Goal: Information Seeking & Learning: Learn about a topic

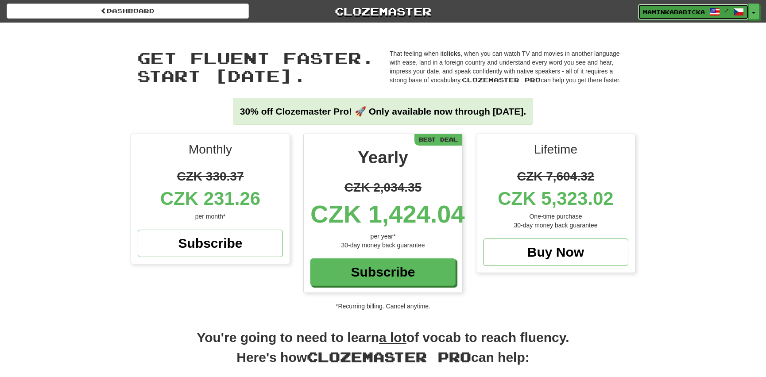
click at [676, 9] on span "maminkababicka" at bounding box center [674, 12] width 62 height 8
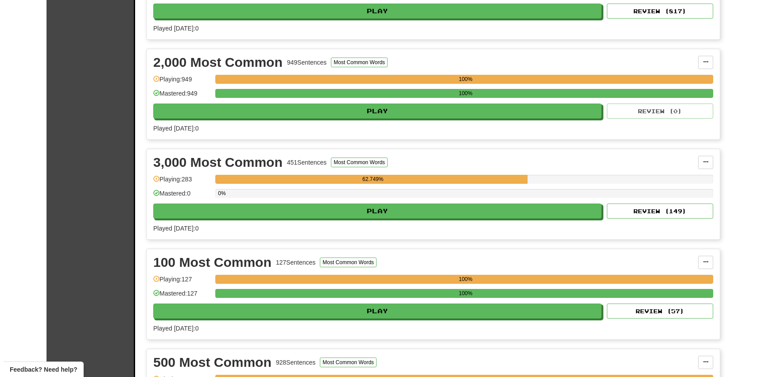
scroll to position [282, 0]
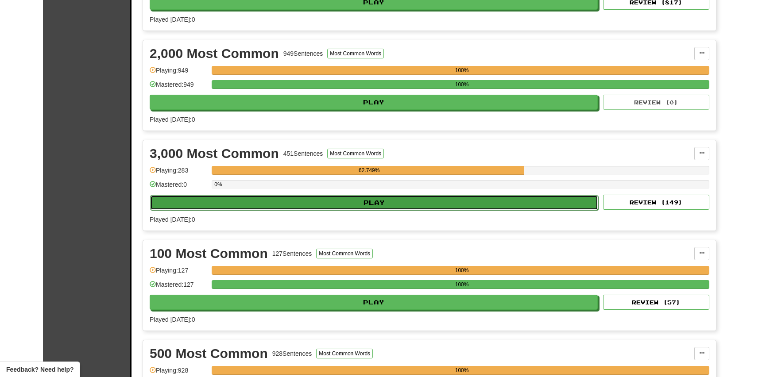
click at [392, 199] on button "Play" at bounding box center [374, 202] width 448 height 15
select select "**"
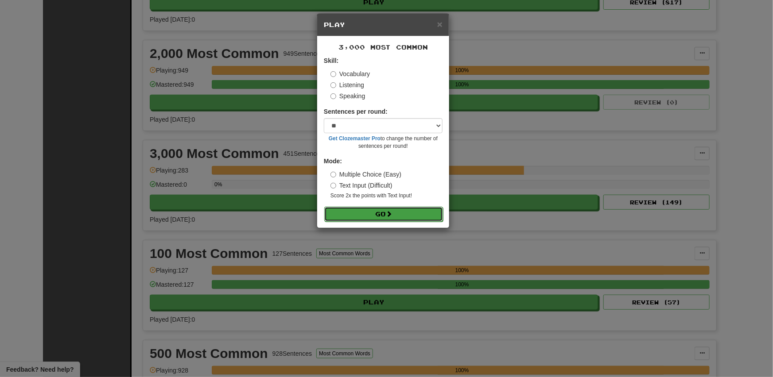
click at [395, 212] on button "Go" at bounding box center [383, 214] width 119 height 15
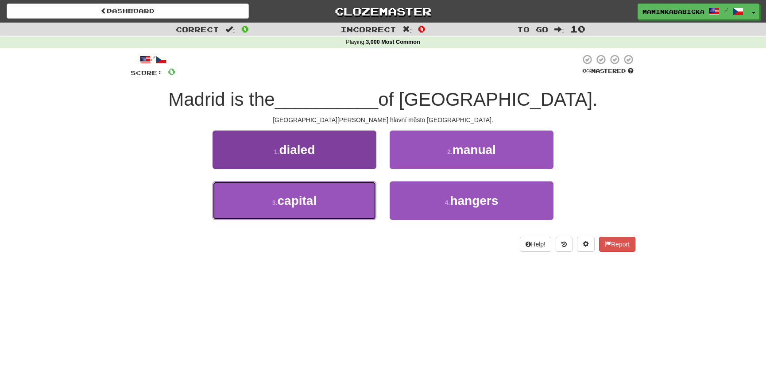
drag, startPoint x: 319, startPoint y: 198, endPoint x: 315, endPoint y: 194, distance: 6.3
click at [316, 195] on button "3 . capital" at bounding box center [295, 201] width 164 height 39
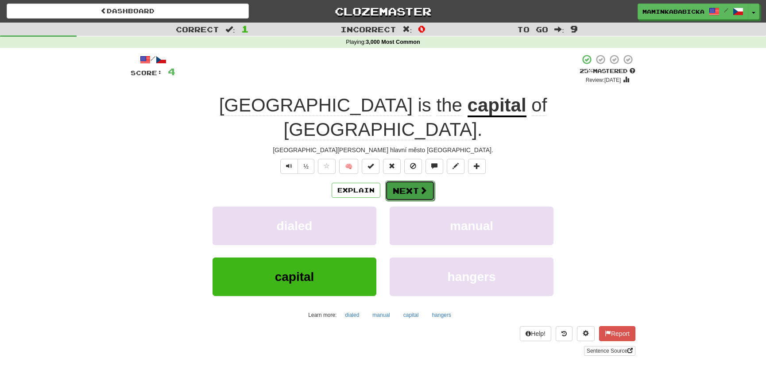
click at [411, 181] on button "Next" at bounding box center [410, 191] width 50 height 20
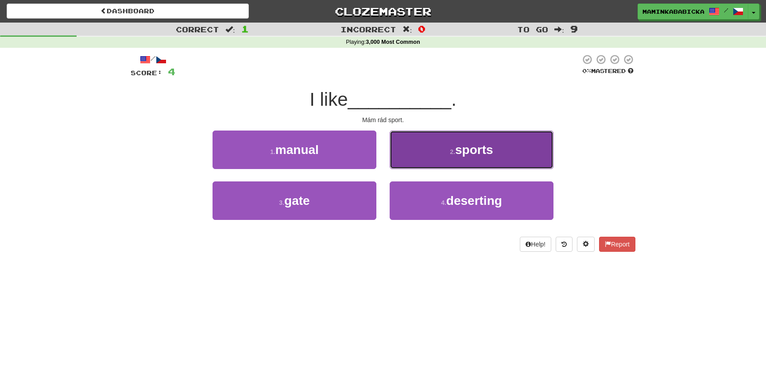
click at [467, 147] on span "sports" at bounding box center [474, 150] width 38 height 14
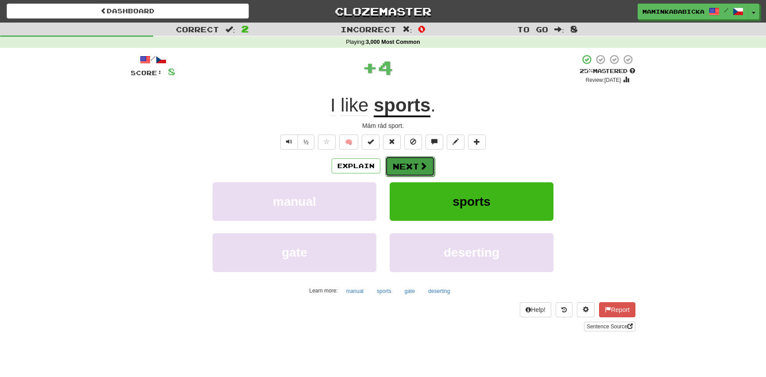
click at [411, 163] on button "Next" at bounding box center [410, 166] width 50 height 20
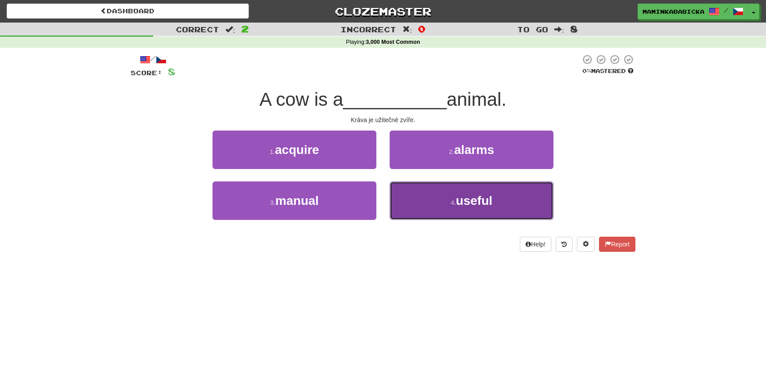
click at [468, 200] on span "useful" at bounding box center [474, 201] width 36 height 14
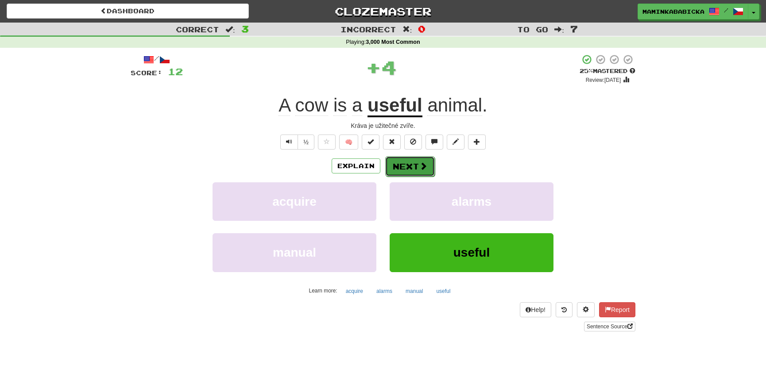
click at [405, 161] on button "Next" at bounding box center [410, 166] width 50 height 20
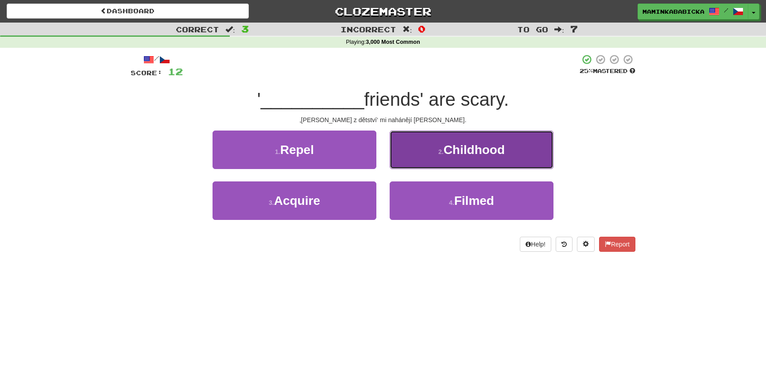
click at [468, 150] on span "Childhood" at bounding box center [474, 150] width 61 height 14
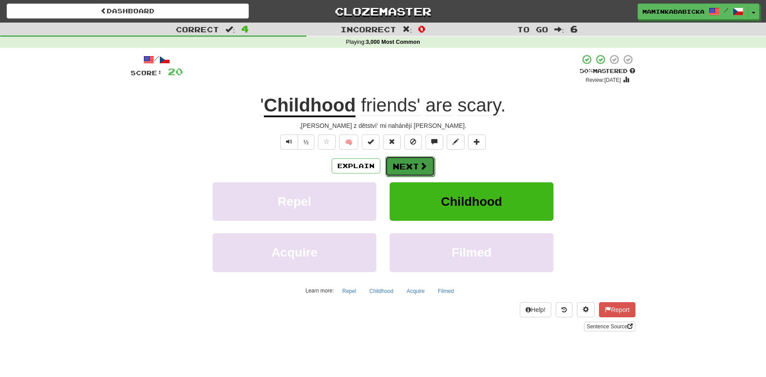
click at [417, 164] on button "Next" at bounding box center [410, 166] width 50 height 20
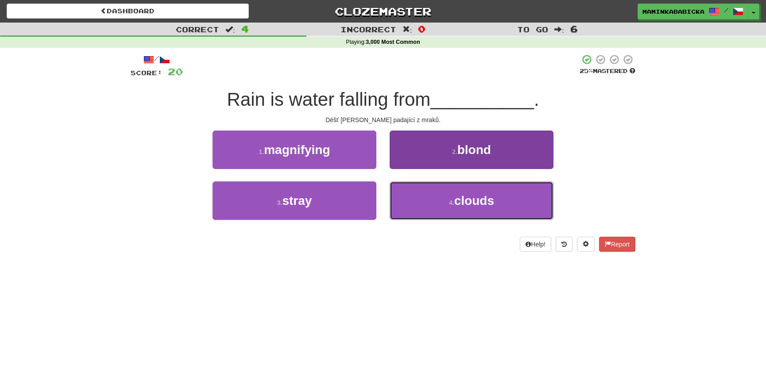
drag, startPoint x: 464, startPoint y: 199, endPoint x: 462, endPoint y: 191, distance: 8.1
click at [464, 197] on span "clouds" at bounding box center [474, 201] width 40 height 14
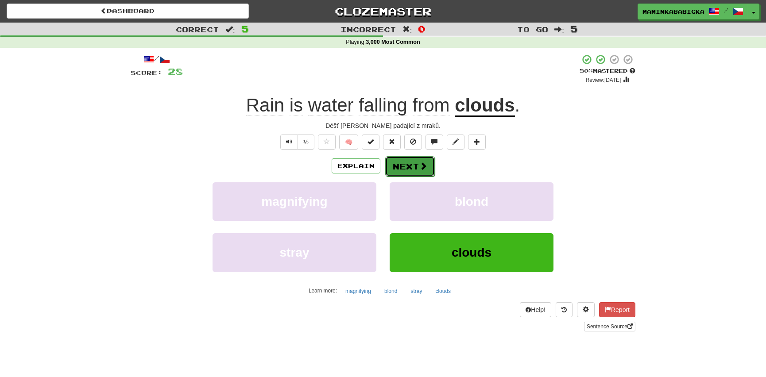
click at [410, 164] on button "Next" at bounding box center [410, 166] width 50 height 20
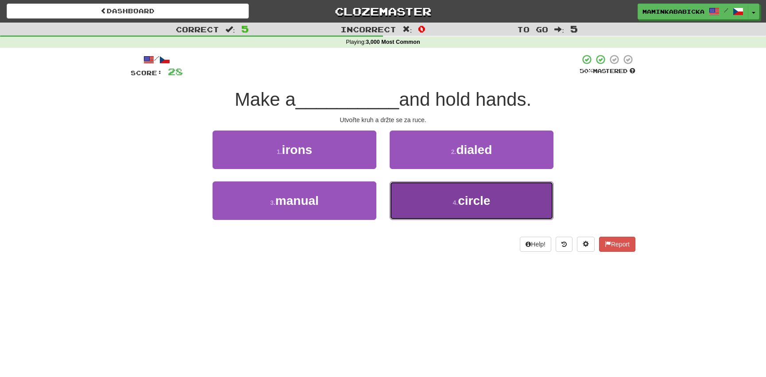
click at [477, 198] on span "circle" at bounding box center [474, 201] width 32 height 14
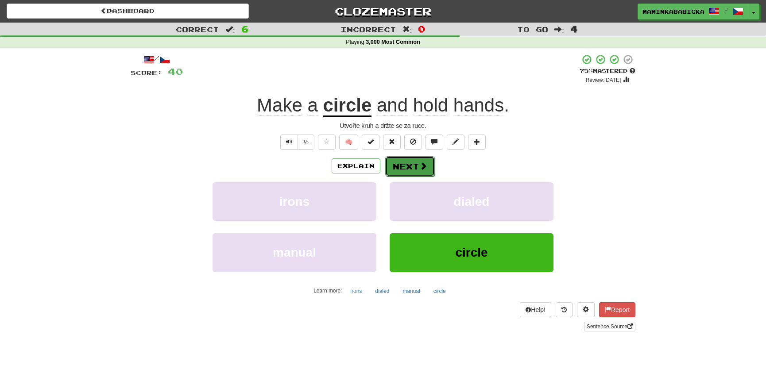
click at [412, 160] on button "Next" at bounding box center [410, 166] width 50 height 20
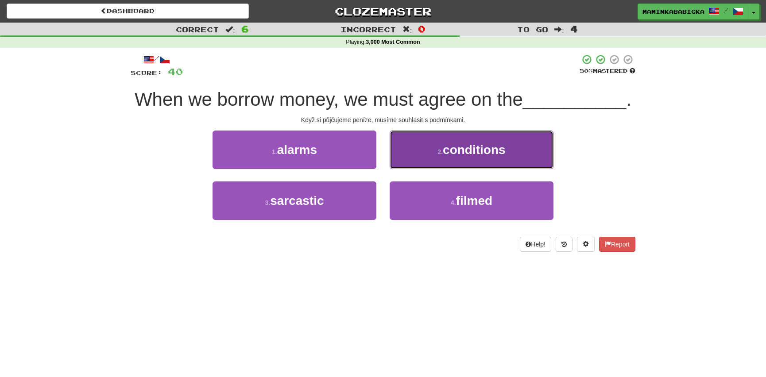
click at [476, 147] on span "conditions" at bounding box center [474, 150] width 63 height 14
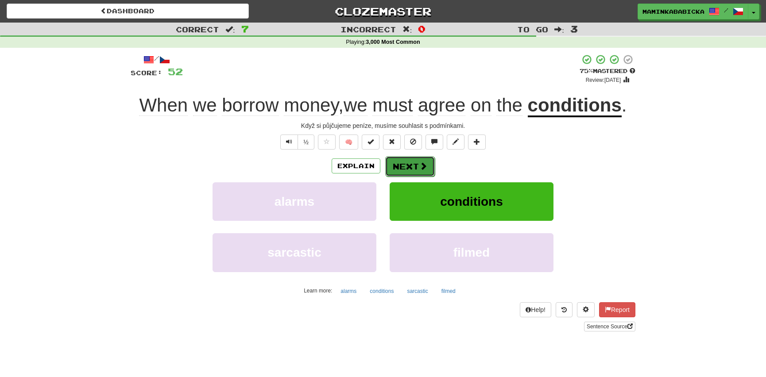
click at [412, 160] on button "Next" at bounding box center [410, 166] width 50 height 20
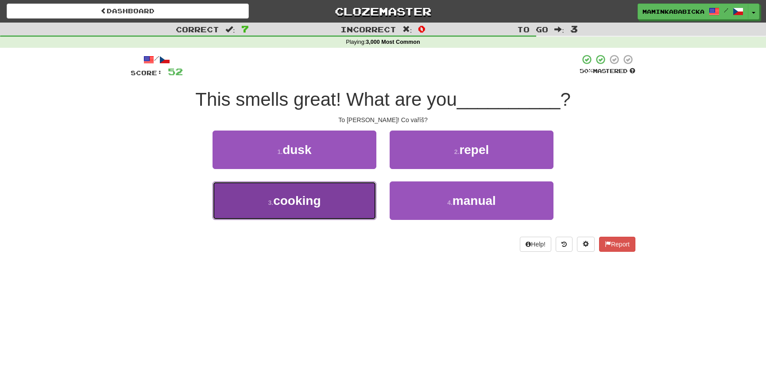
click at [298, 201] on span "cooking" at bounding box center [296, 201] width 47 height 14
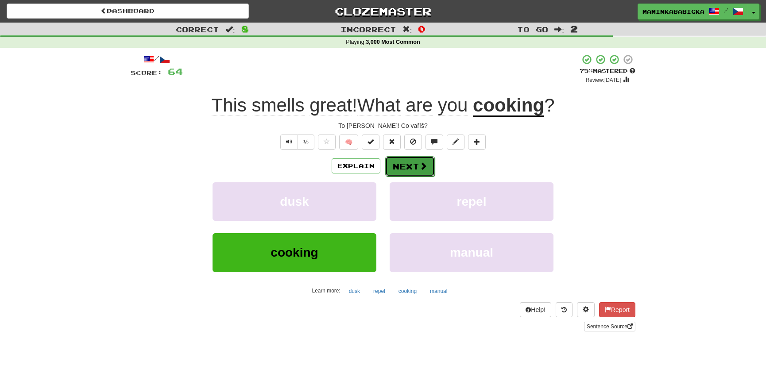
click at [416, 163] on button "Next" at bounding box center [410, 166] width 50 height 20
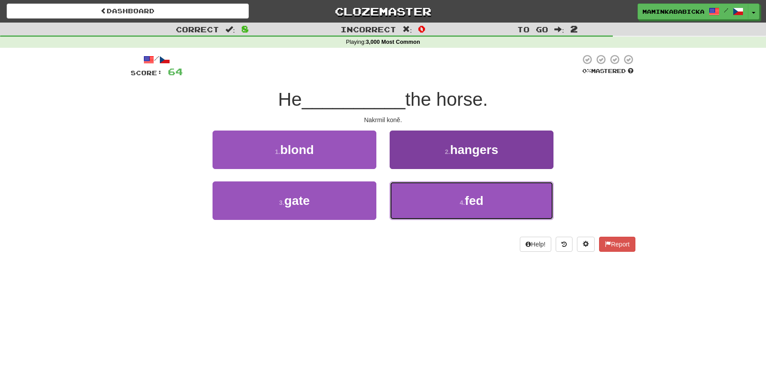
click at [481, 200] on span "fed" at bounding box center [474, 201] width 19 height 14
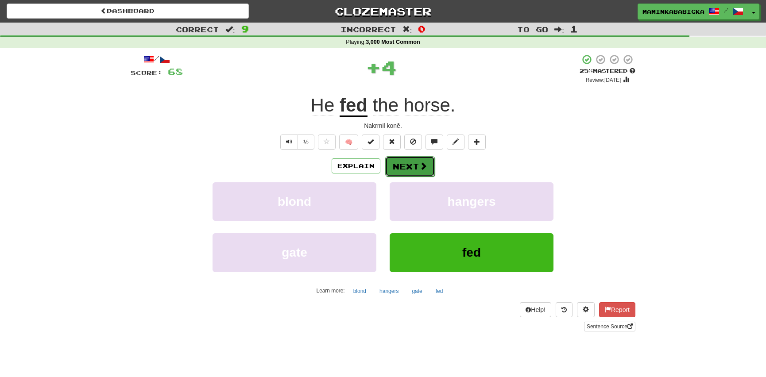
click at [407, 161] on button "Next" at bounding box center [410, 166] width 50 height 20
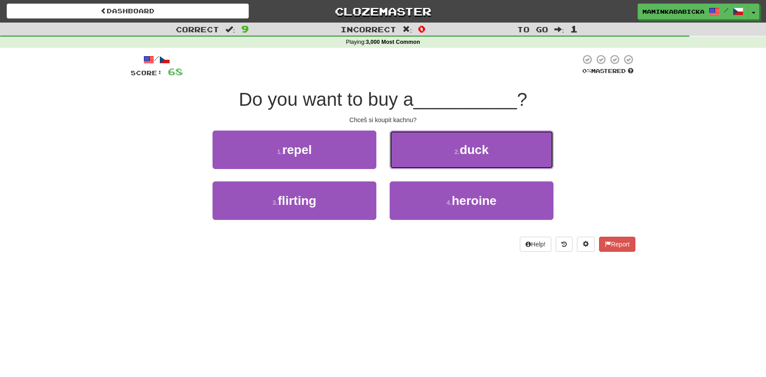
click at [467, 148] on span "duck" at bounding box center [474, 150] width 29 height 14
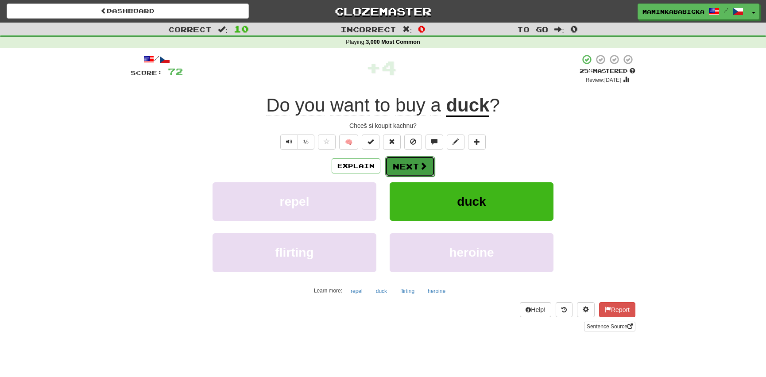
click at [410, 163] on button "Next" at bounding box center [410, 166] width 50 height 20
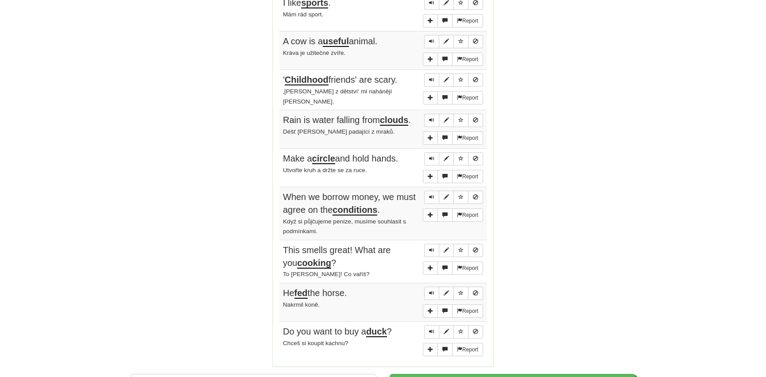
scroll to position [604, 0]
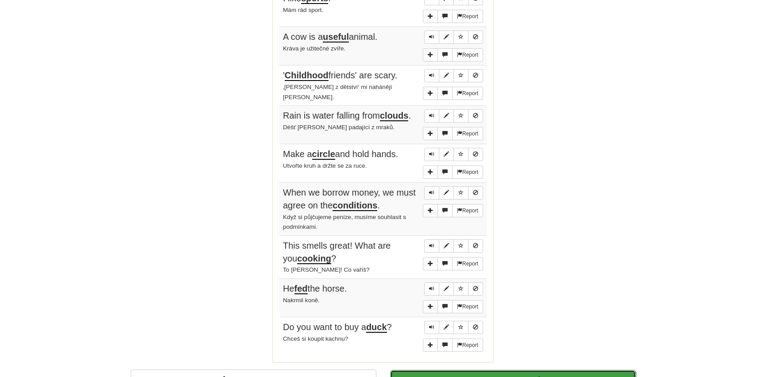
click at [463, 370] on button "Continue" at bounding box center [513, 380] width 246 height 20
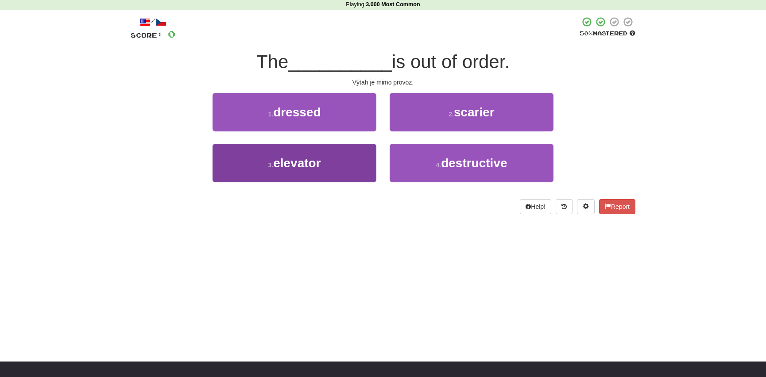
scroll to position [0, 0]
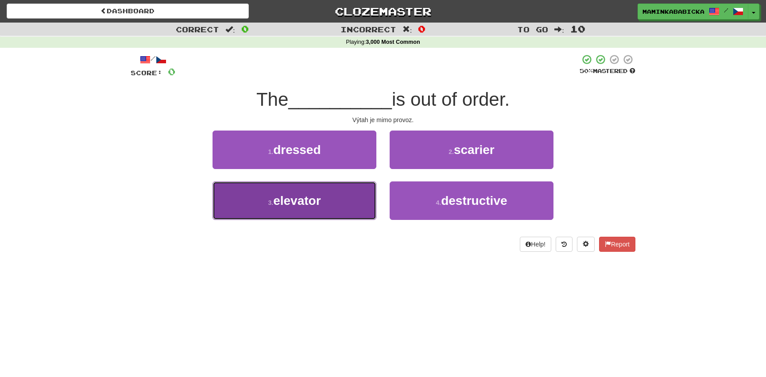
click at [306, 199] on span "elevator" at bounding box center [296, 201] width 47 height 14
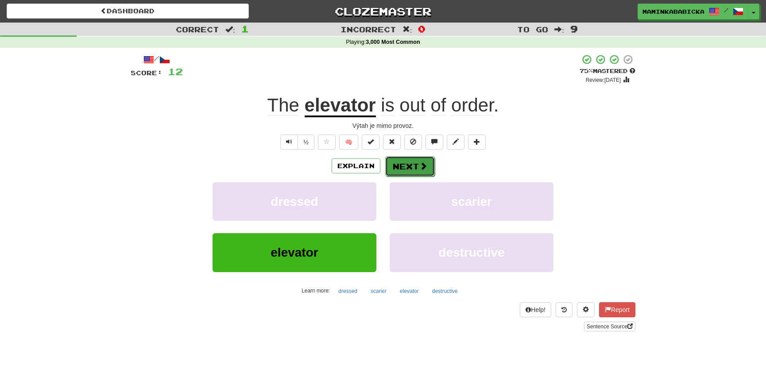
click at [410, 163] on button "Next" at bounding box center [410, 166] width 50 height 20
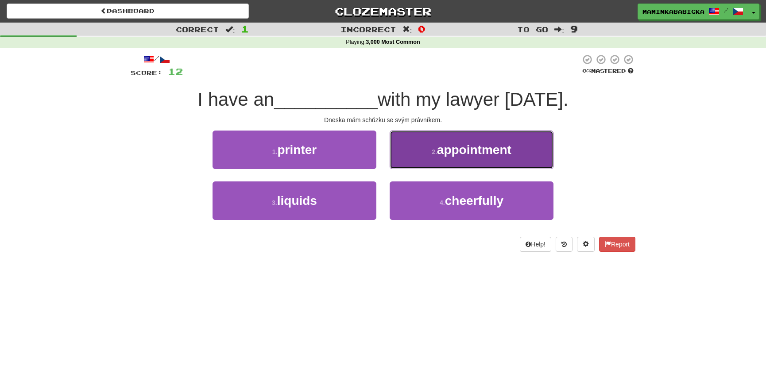
click at [450, 146] on span "appointment" at bounding box center [474, 150] width 74 height 14
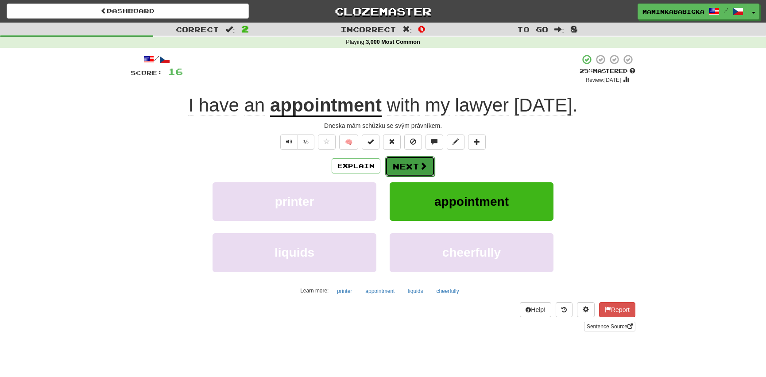
click at [415, 163] on button "Next" at bounding box center [410, 166] width 50 height 20
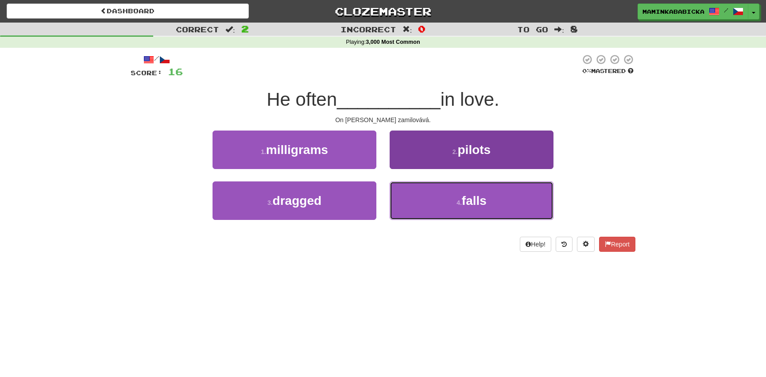
drag, startPoint x: 482, startPoint y: 198, endPoint x: 487, endPoint y: 186, distance: 12.5
click at [483, 196] on span "falls" at bounding box center [474, 201] width 25 height 14
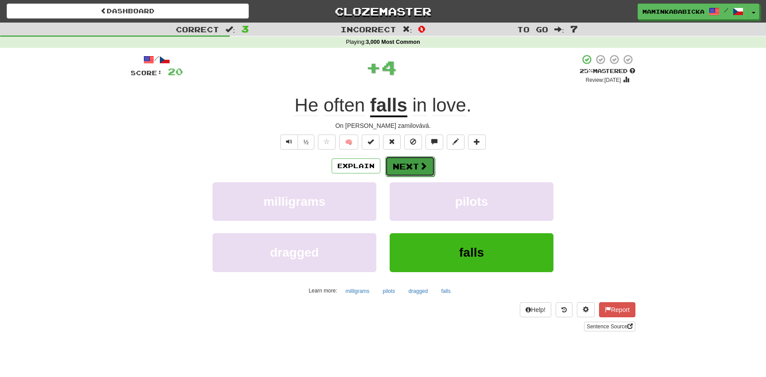
click at [413, 163] on button "Next" at bounding box center [410, 166] width 50 height 20
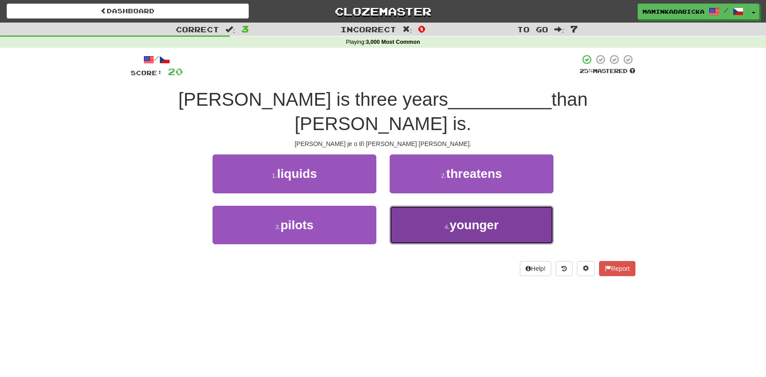
drag, startPoint x: 481, startPoint y: 197, endPoint x: 478, endPoint y: 194, distance: 5.0
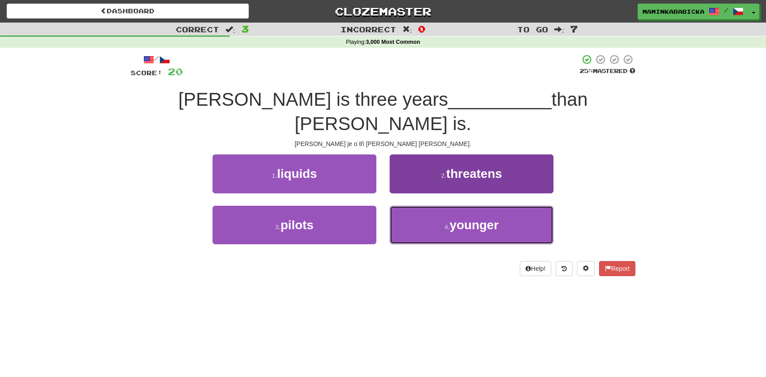
click at [481, 218] on span "younger" at bounding box center [474, 225] width 49 height 14
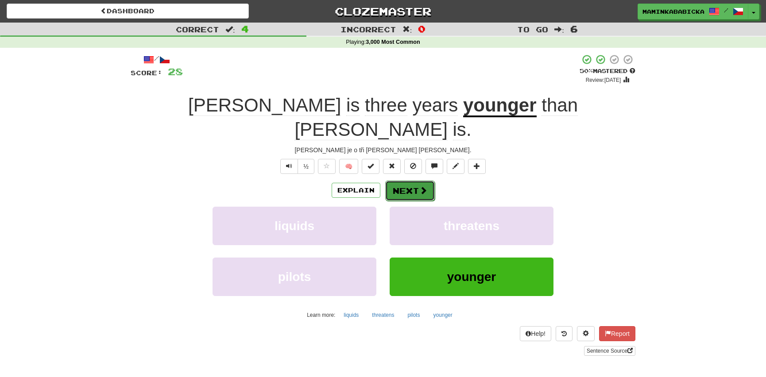
click at [407, 181] on button "Next" at bounding box center [410, 191] width 50 height 20
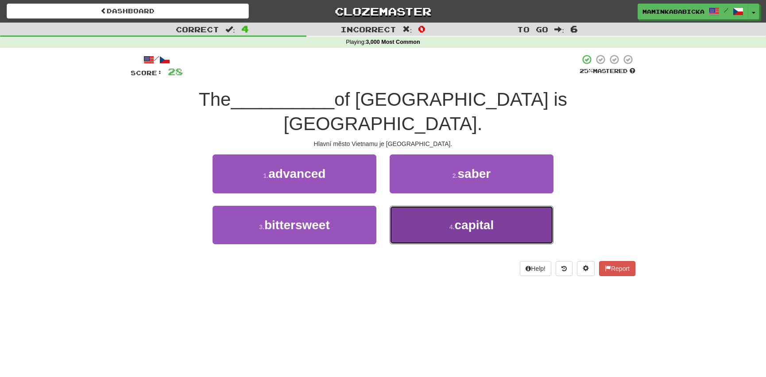
drag, startPoint x: 480, startPoint y: 200, endPoint x: 479, endPoint y: 192, distance: 8.1
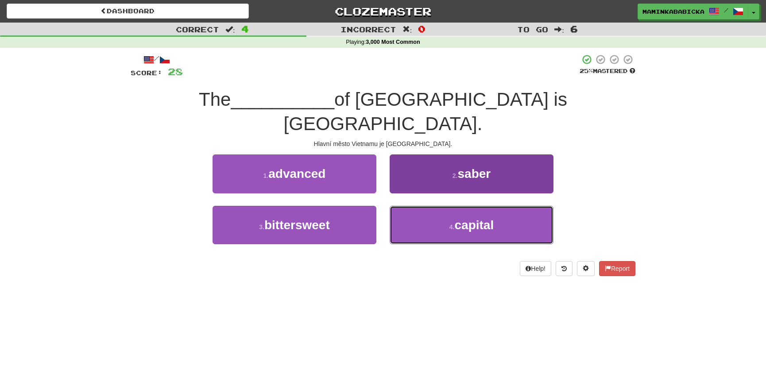
click at [480, 218] on span "capital" at bounding box center [473, 225] width 39 height 14
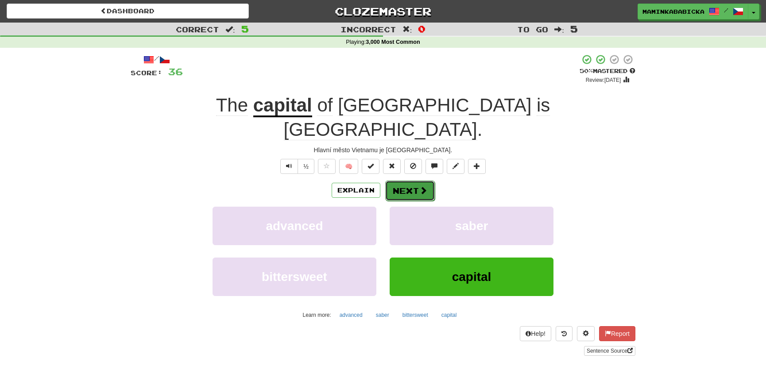
click at [408, 181] on button "Next" at bounding box center [410, 191] width 50 height 20
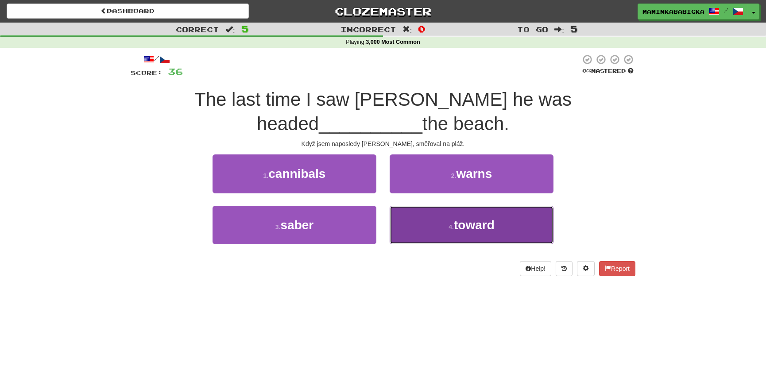
click at [476, 225] on span "toward" at bounding box center [474, 225] width 41 height 14
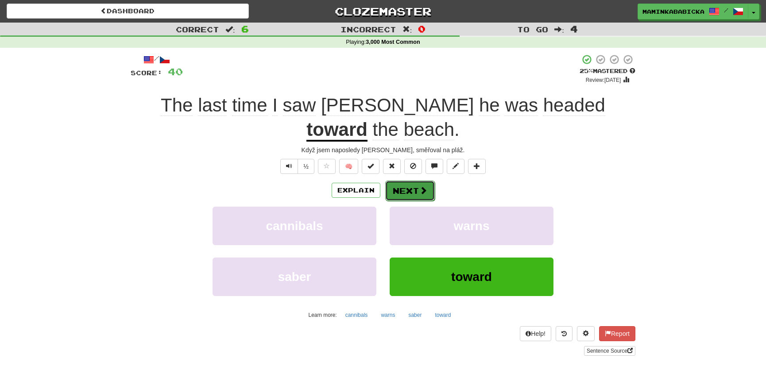
click at [408, 181] on button "Next" at bounding box center [410, 191] width 50 height 20
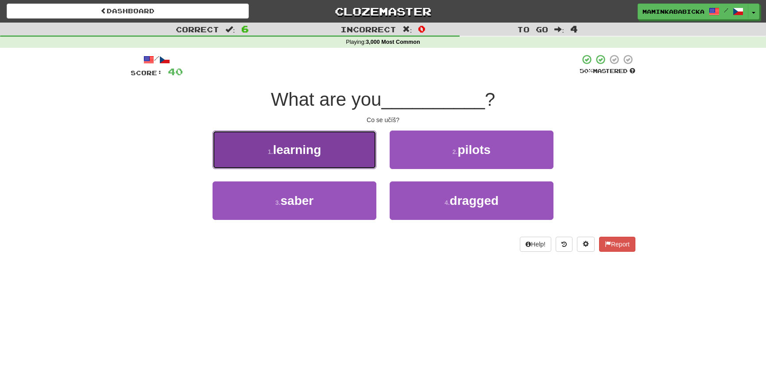
click at [304, 149] on span "learning" at bounding box center [297, 150] width 48 height 14
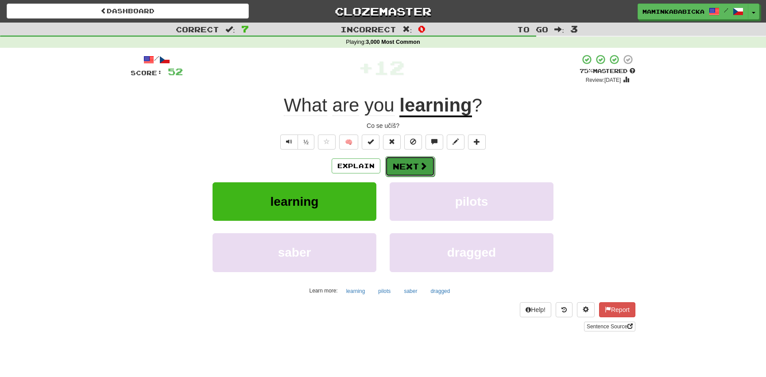
click at [415, 161] on button "Next" at bounding box center [410, 166] width 50 height 20
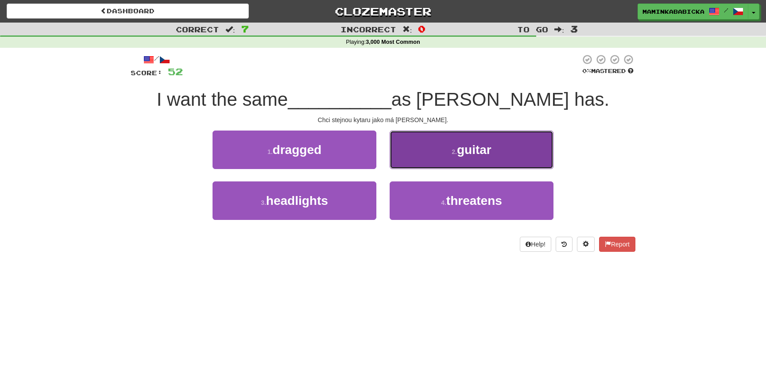
click at [481, 151] on span "guitar" at bounding box center [474, 150] width 35 height 14
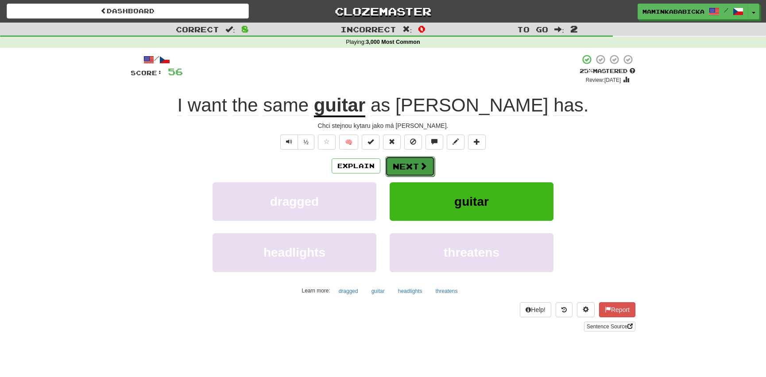
click at [410, 165] on button "Next" at bounding box center [410, 166] width 50 height 20
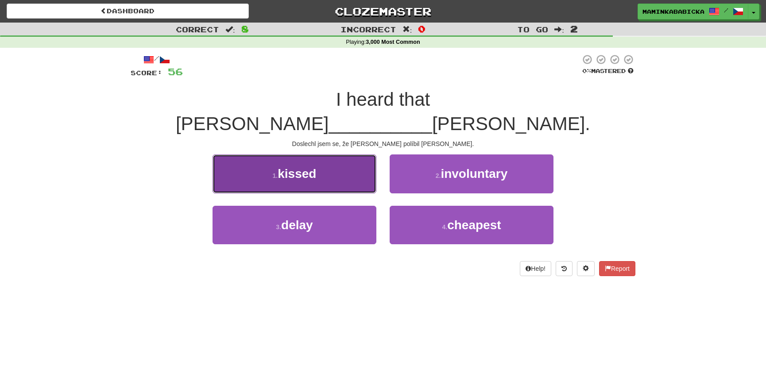
click at [322, 155] on button "1 . kissed" at bounding box center [295, 174] width 164 height 39
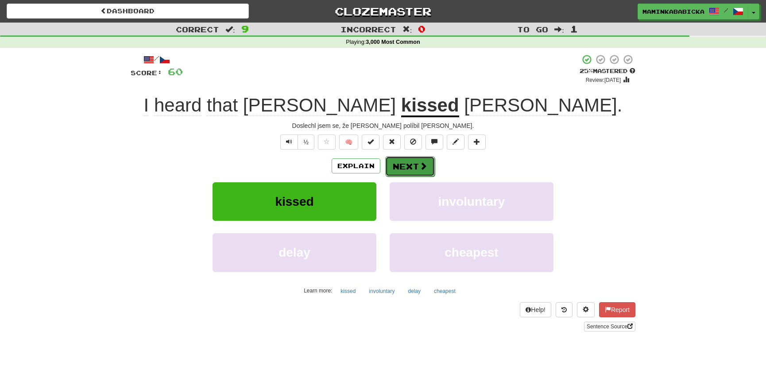
click at [421, 159] on button "Next" at bounding box center [410, 166] width 50 height 20
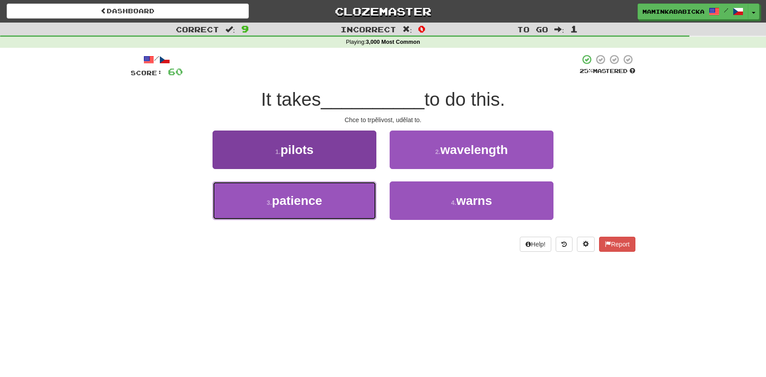
click at [305, 198] on span "patience" at bounding box center [297, 201] width 50 height 14
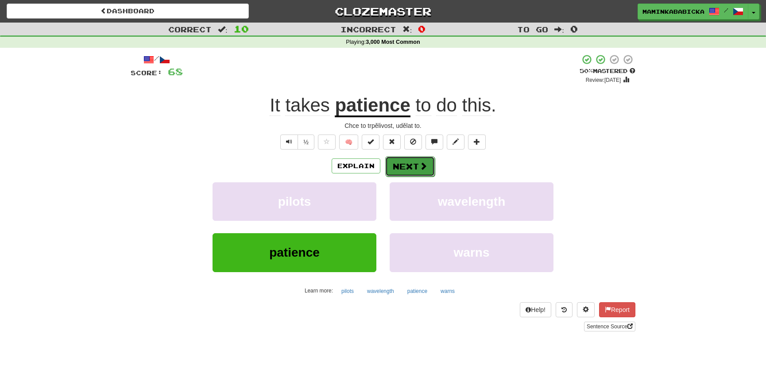
click at [414, 160] on button "Next" at bounding box center [410, 166] width 50 height 20
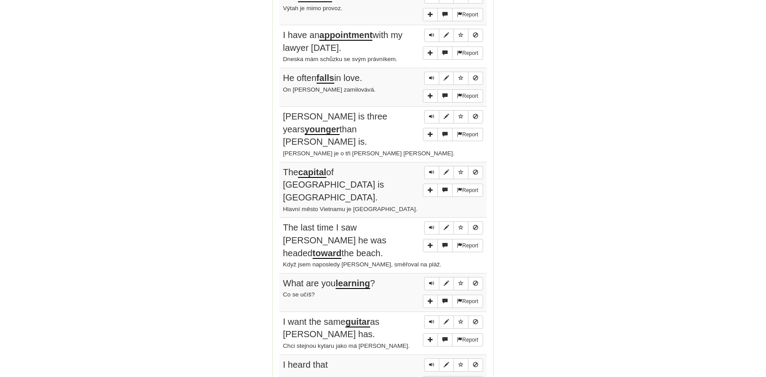
scroll to position [563, 0]
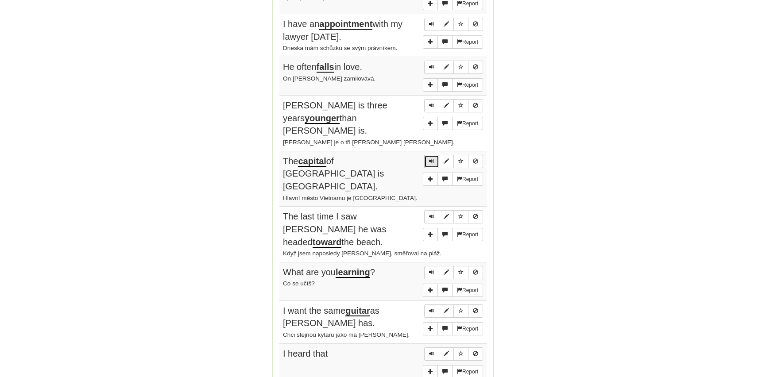
click at [430, 159] on span "Sentence controls" at bounding box center [431, 161] width 5 height 5
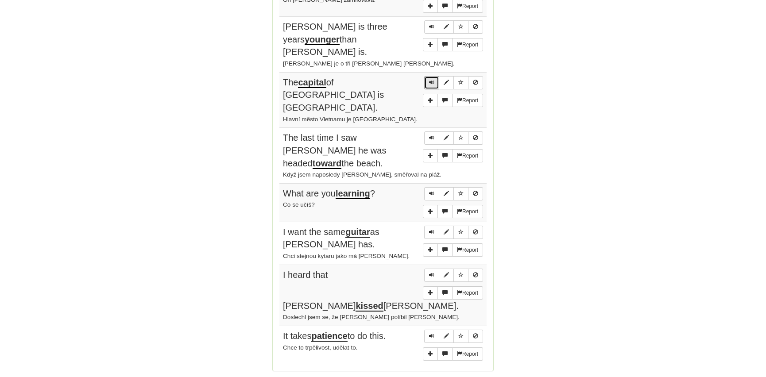
scroll to position [644, 0]
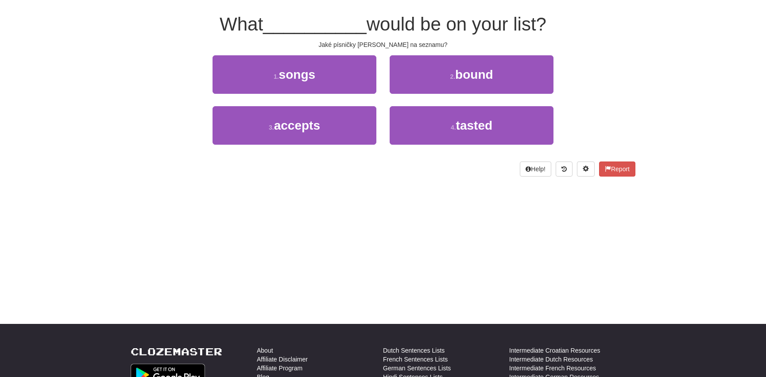
scroll to position [0, 0]
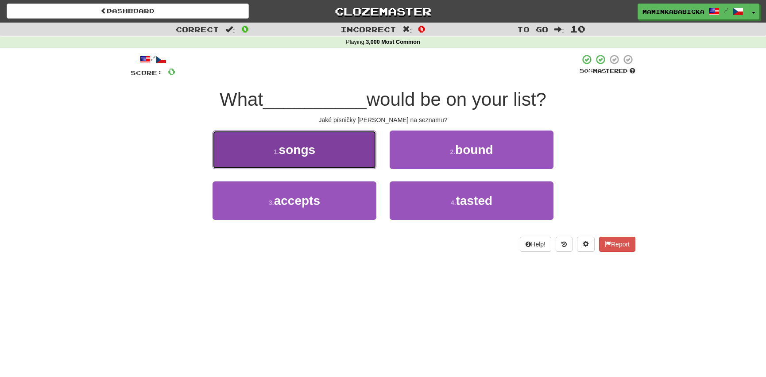
click at [321, 150] on button "1 . songs" at bounding box center [295, 150] width 164 height 39
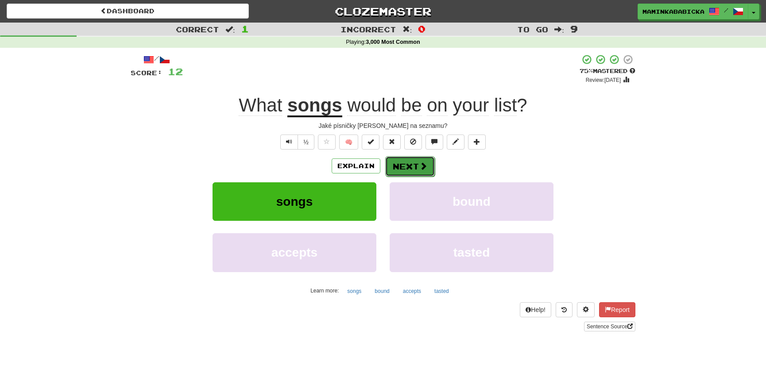
click at [416, 163] on button "Next" at bounding box center [410, 166] width 50 height 20
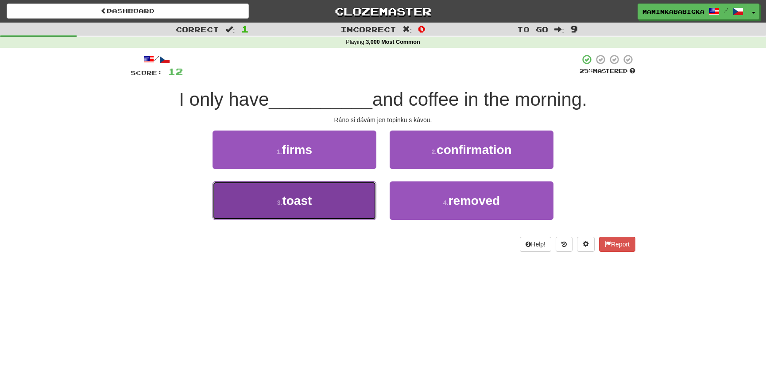
click at [300, 200] on span "toast" at bounding box center [297, 201] width 30 height 14
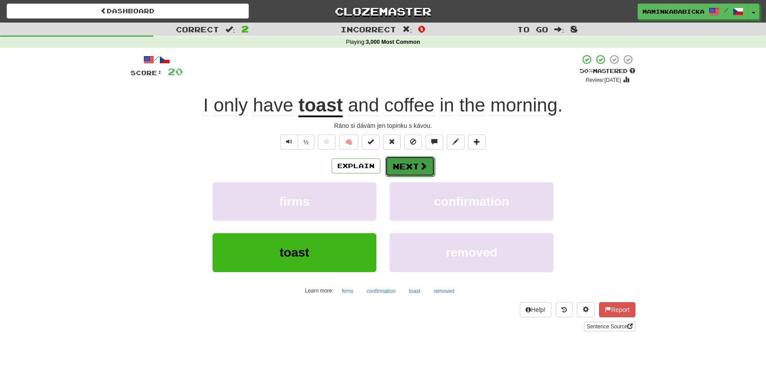
click at [415, 163] on button "Next" at bounding box center [410, 166] width 50 height 20
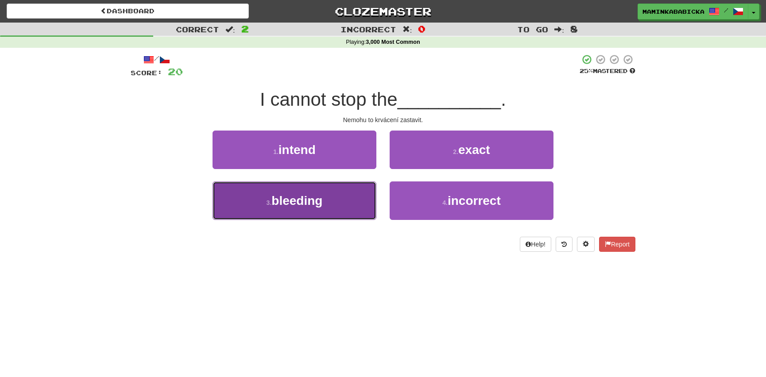
click at [296, 197] on span "bleeding" at bounding box center [296, 201] width 51 height 14
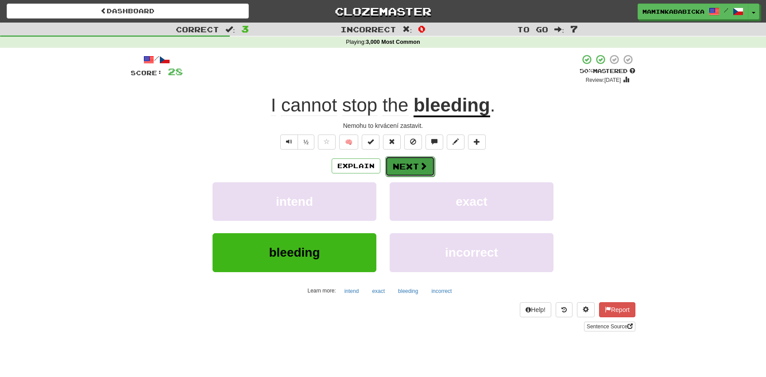
click at [409, 162] on button "Next" at bounding box center [410, 166] width 50 height 20
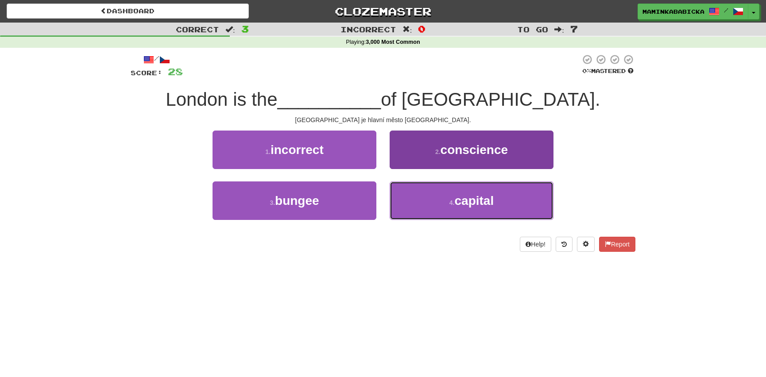
click at [489, 197] on span "capital" at bounding box center [473, 201] width 39 height 14
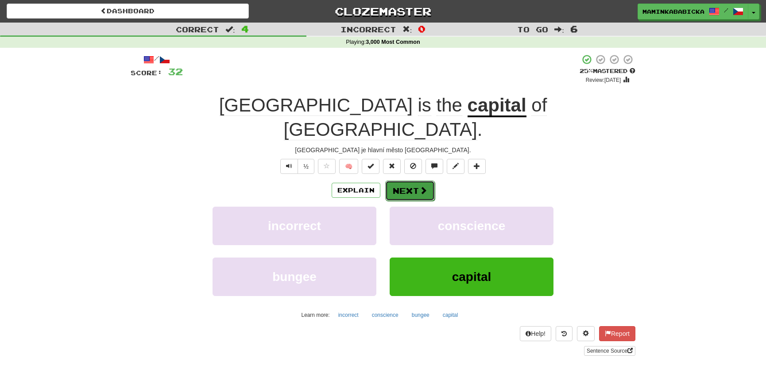
click at [417, 181] on button "Next" at bounding box center [410, 191] width 50 height 20
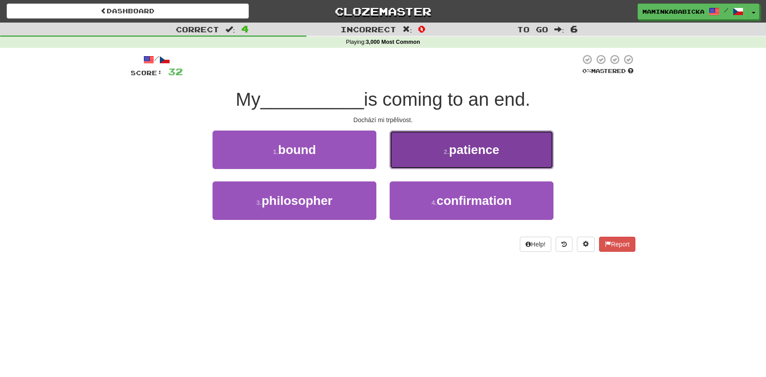
click at [474, 148] on span "patience" at bounding box center [474, 150] width 50 height 14
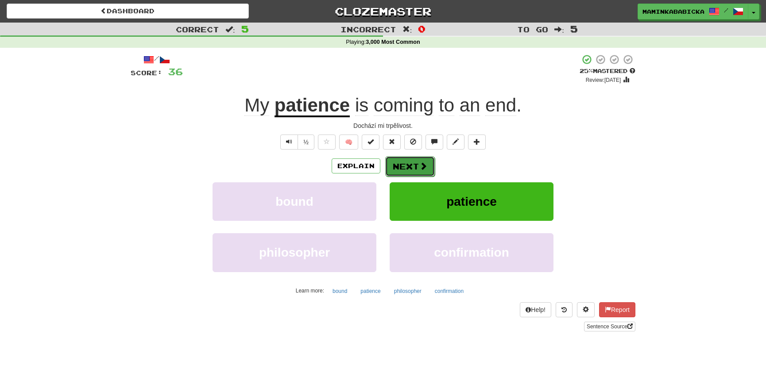
click at [420, 161] on button "Next" at bounding box center [410, 166] width 50 height 20
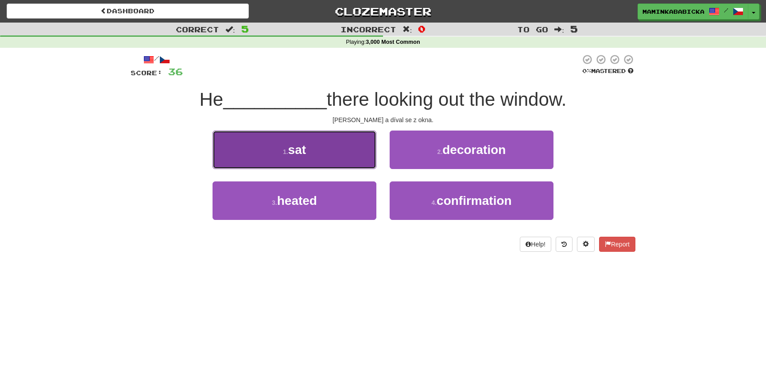
click at [302, 150] on span "sat" at bounding box center [297, 150] width 18 height 14
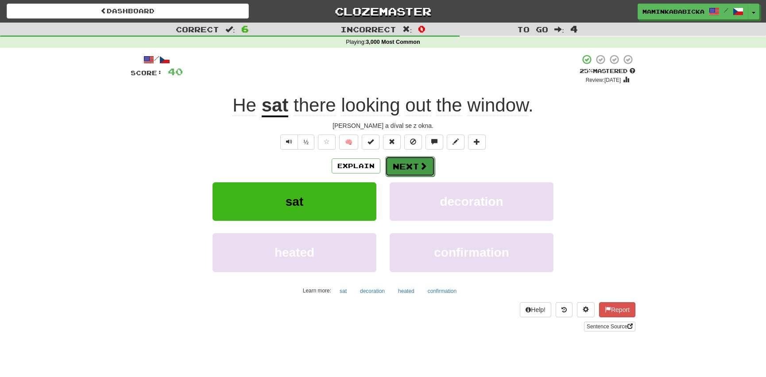
click at [409, 163] on button "Next" at bounding box center [410, 166] width 50 height 20
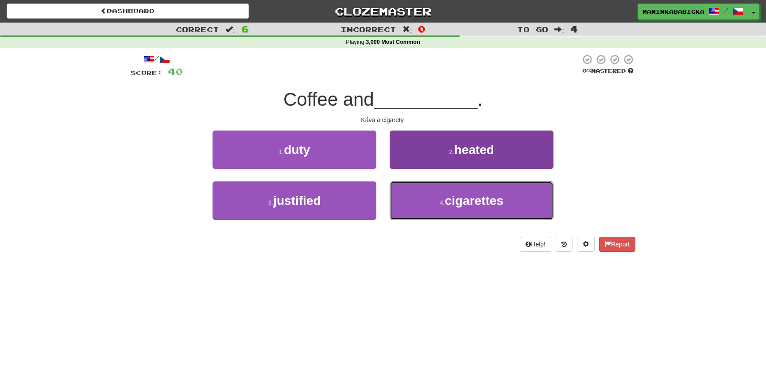
click at [487, 199] on span "cigarettes" at bounding box center [474, 201] width 58 height 14
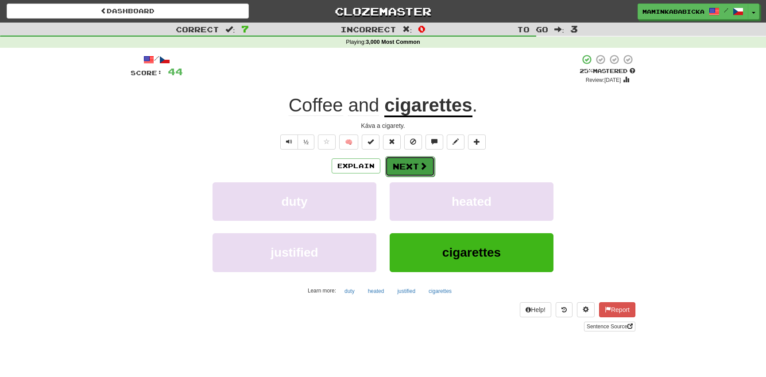
click at [415, 160] on button "Next" at bounding box center [410, 166] width 50 height 20
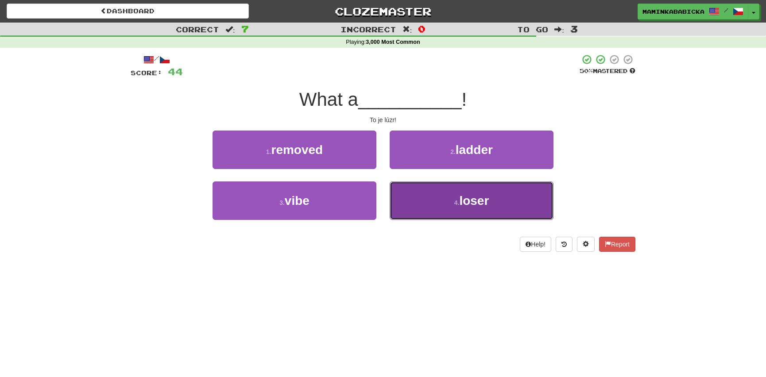
click at [472, 199] on span "loser" at bounding box center [474, 201] width 30 height 14
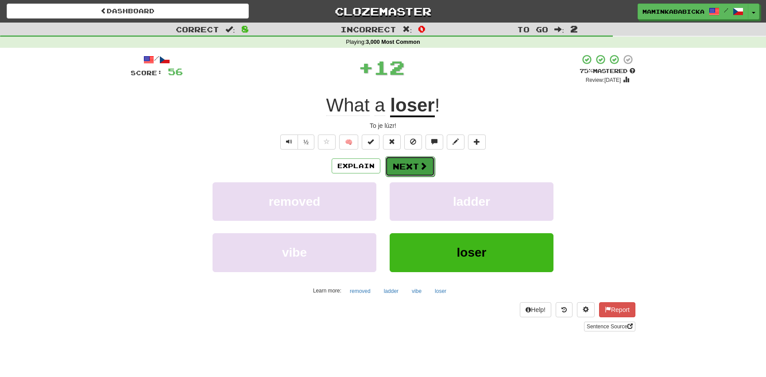
click at [411, 163] on button "Next" at bounding box center [410, 166] width 50 height 20
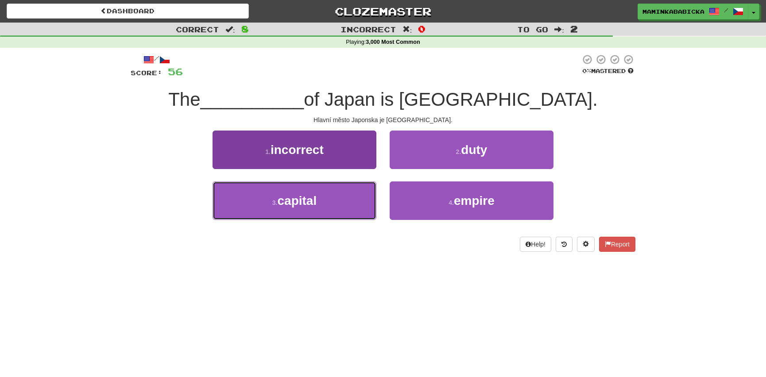
click at [326, 196] on button "3 . capital" at bounding box center [295, 201] width 164 height 39
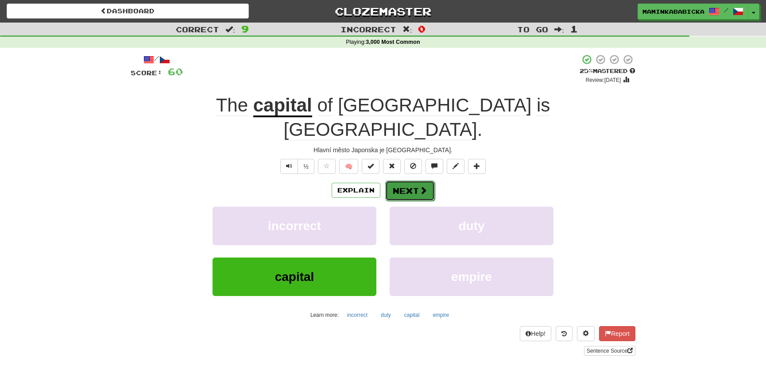
click at [412, 181] on button "Next" at bounding box center [410, 191] width 50 height 20
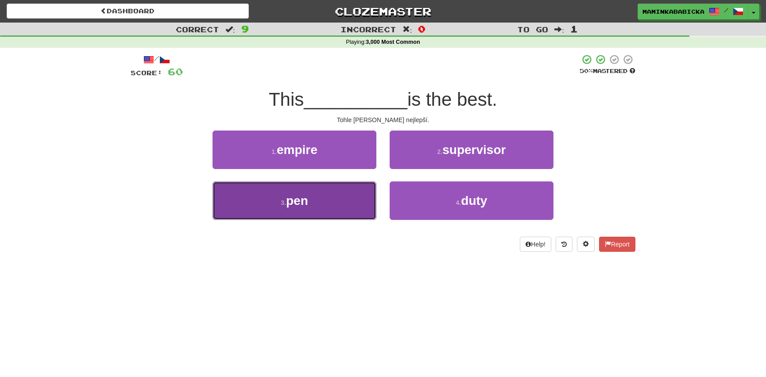
click at [298, 199] on span "pen" at bounding box center [297, 201] width 22 height 14
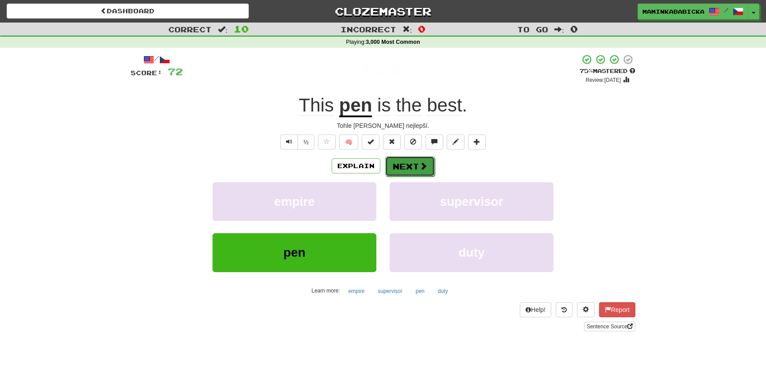
click at [410, 163] on button "Next" at bounding box center [410, 166] width 50 height 20
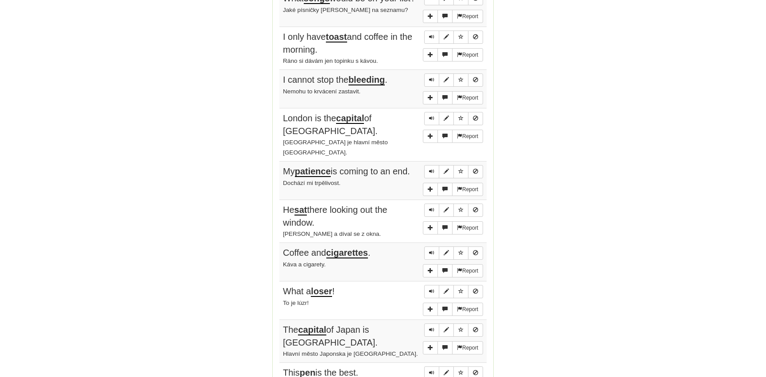
scroll to position [604, 0]
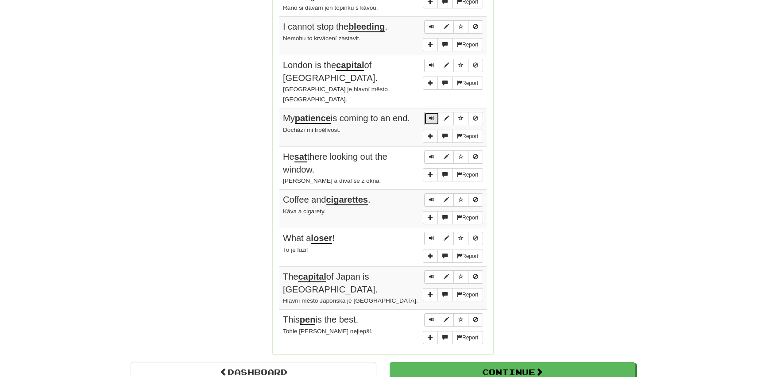
click at [434, 112] on button "Sentence controls" at bounding box center [431, 118] width 15 height 13
click at [430, 116] on span "Sentence controls" at bounding box center [431, 118] width 5 height 5
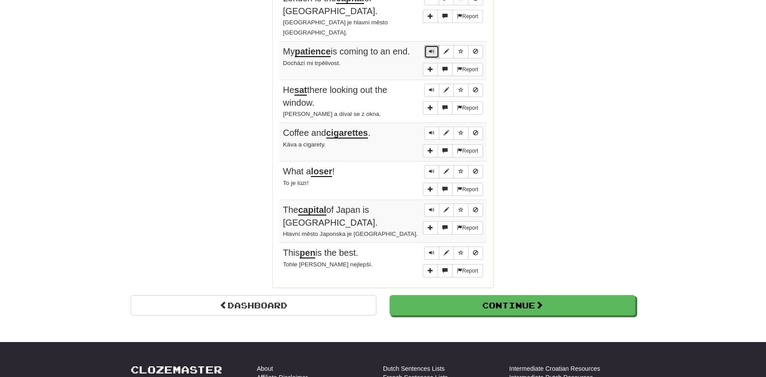
scroll to position [684, 0]
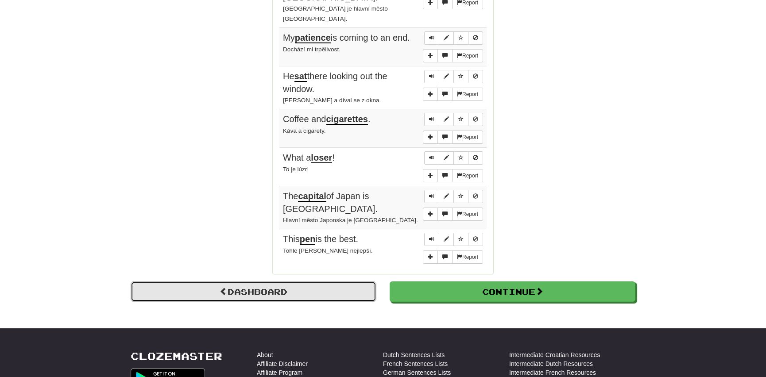
click at [267, 282] on link "Dashboard" at bounding box center [254, 292] width 246 height 20
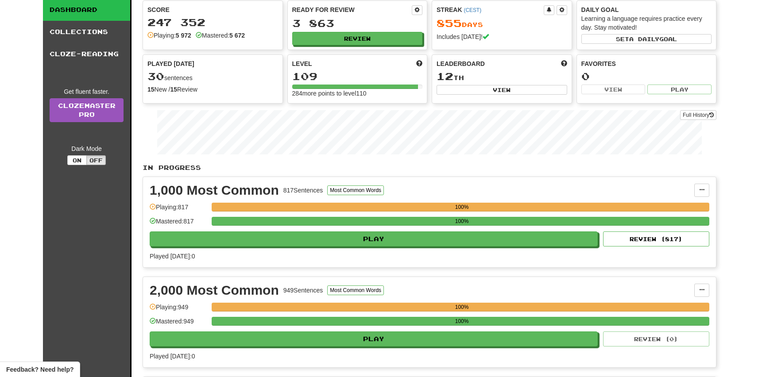
scroll to position [40, 0]
